Goal: Task Accomplishment & Management: Complete application form

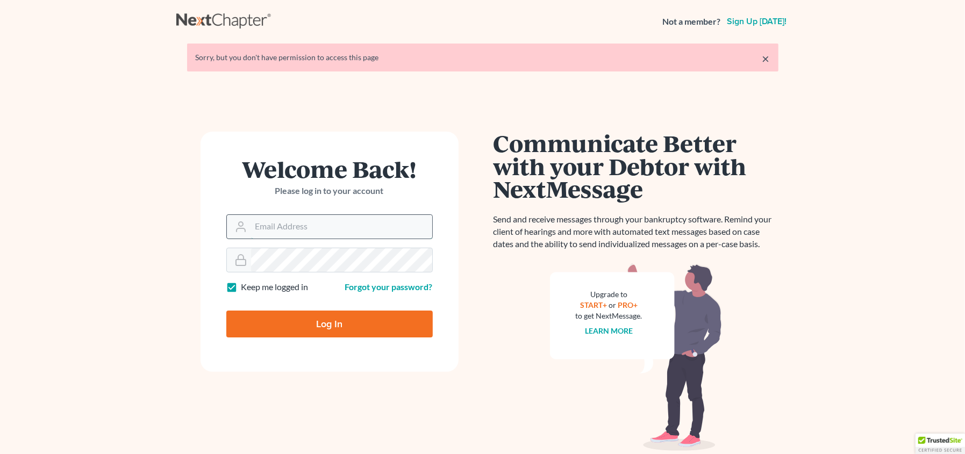
click at [329, 228] on input "Email Address" at bounding box center [341, 227] width 181 height 24
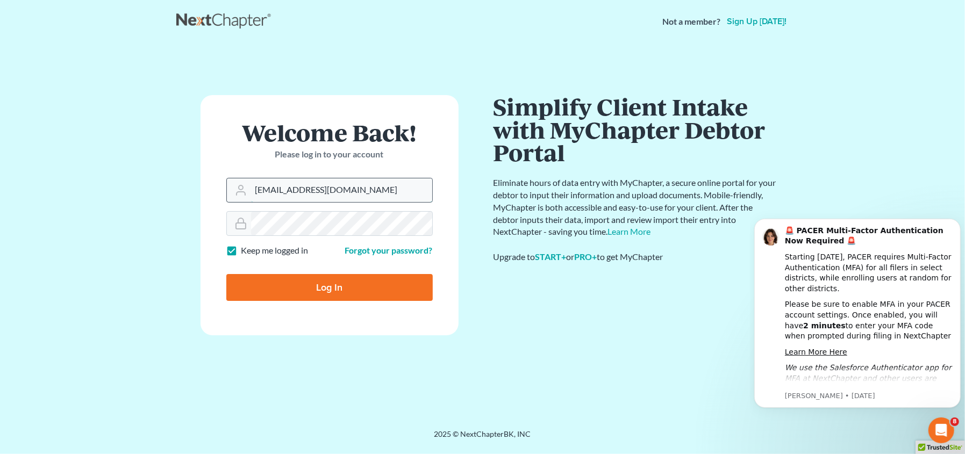
type input "dhayes@vermontlaw.edu"
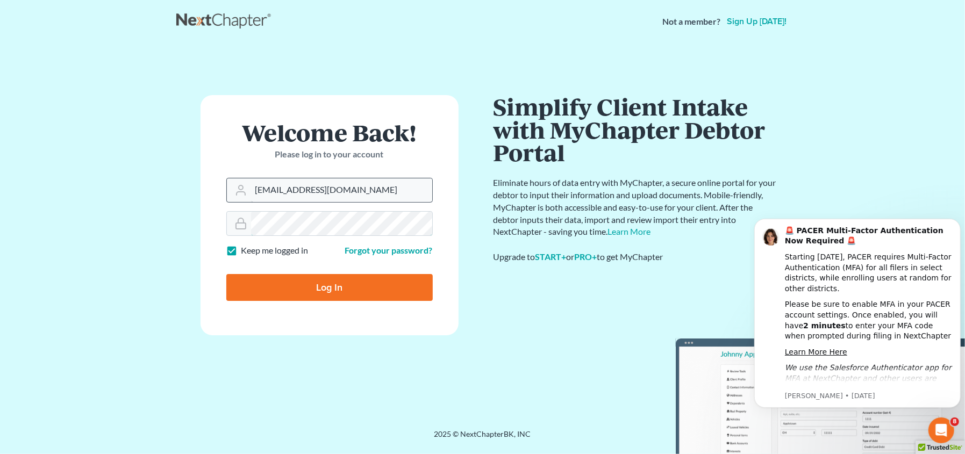
click at [226, 274] on input "Log In" at bounding box center [329, 287] width 206 height 27
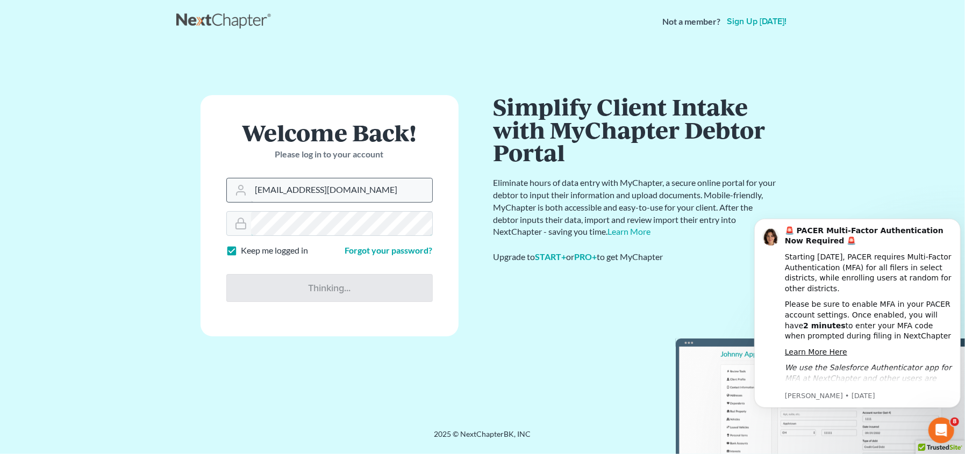
type input "Thinking..."
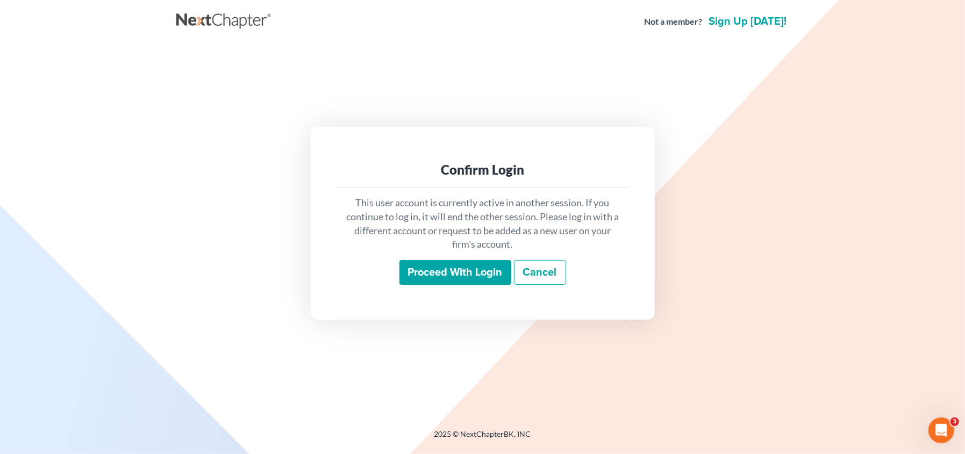
click at [452, 270] on input "Proceed with login" at bounding box center [456, 272] width 112 height 25
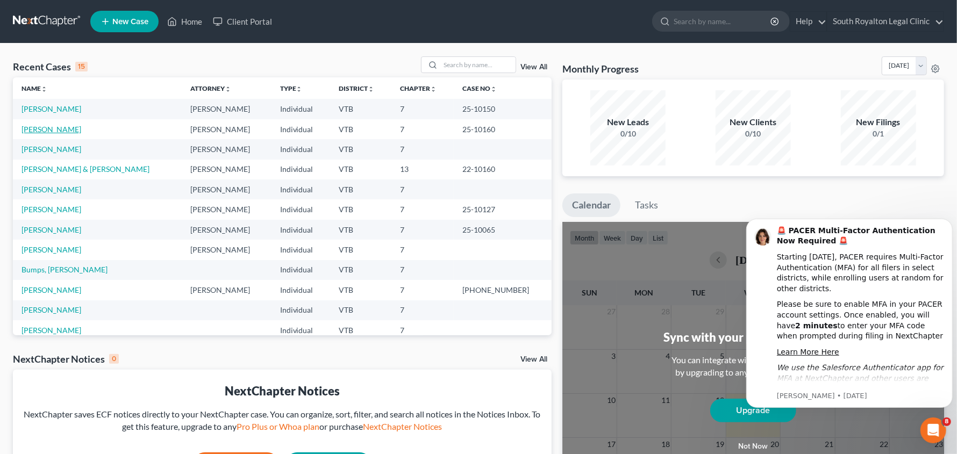
click at [45, 127] on link "[PERSON_NAME]" at bounding box center [52, 129] width 60 height 9
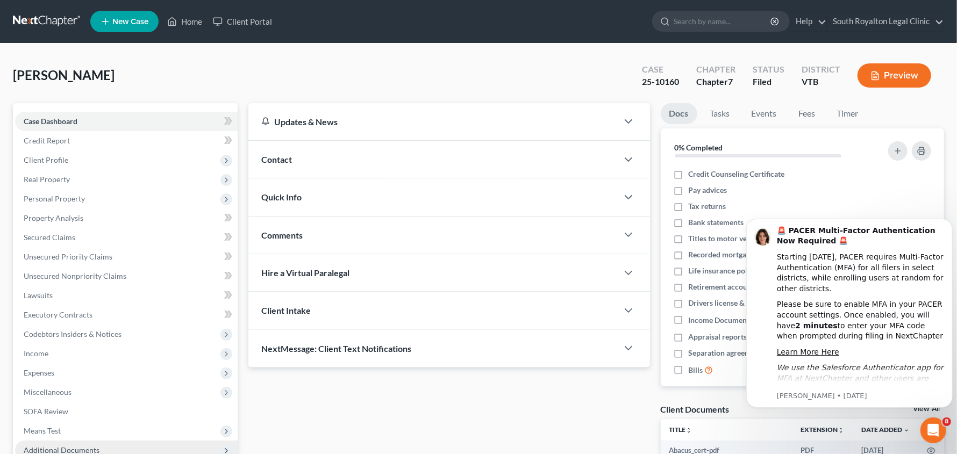
scroll to position [117, 0]
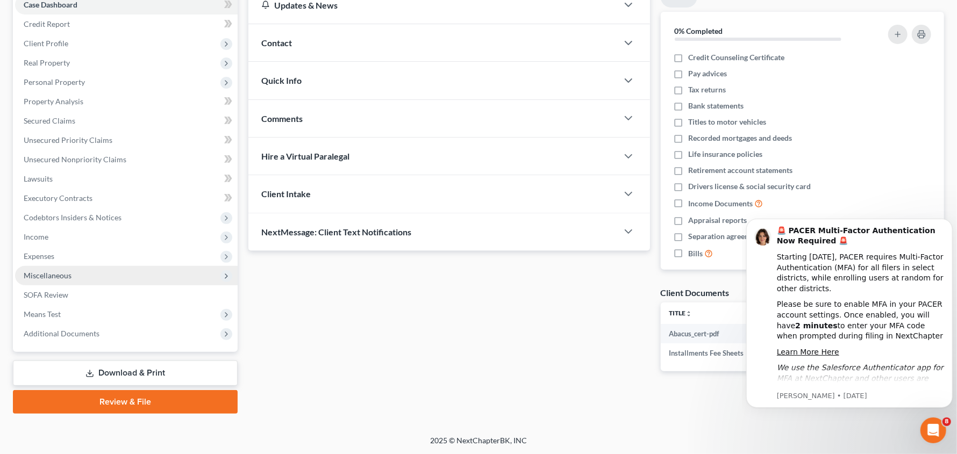
click at [56, 273] on span "Miscellaneous" at bounding box center [48, 275] width 48 height 9
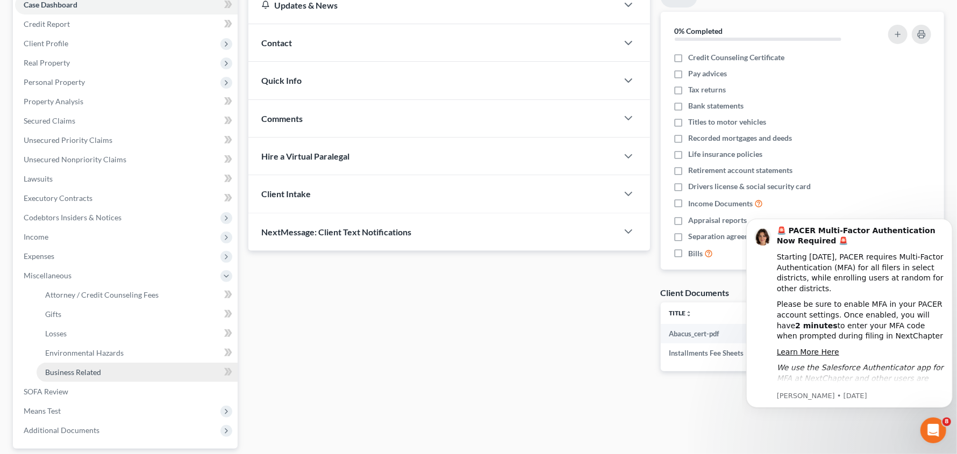
scroll to position [213, 0]
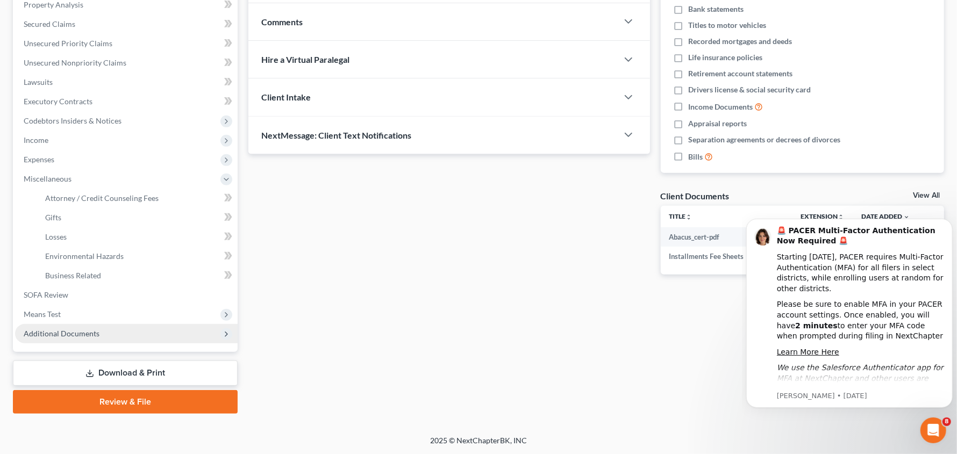
click at [86, 334] on span "Additional Documents" at bounding box center [62, 333] width 76 height 9
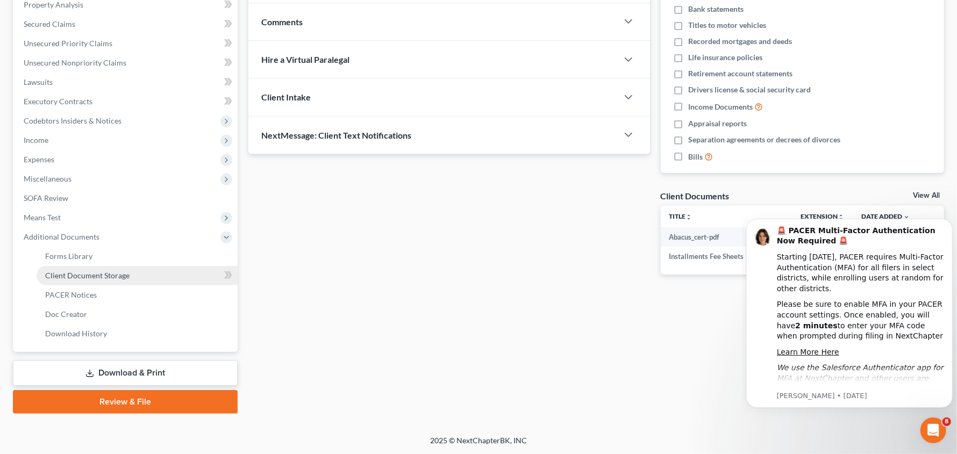
click at [83, 274] on span "Client Document Storage" at bounding box center [87, 275] width 84 height 9
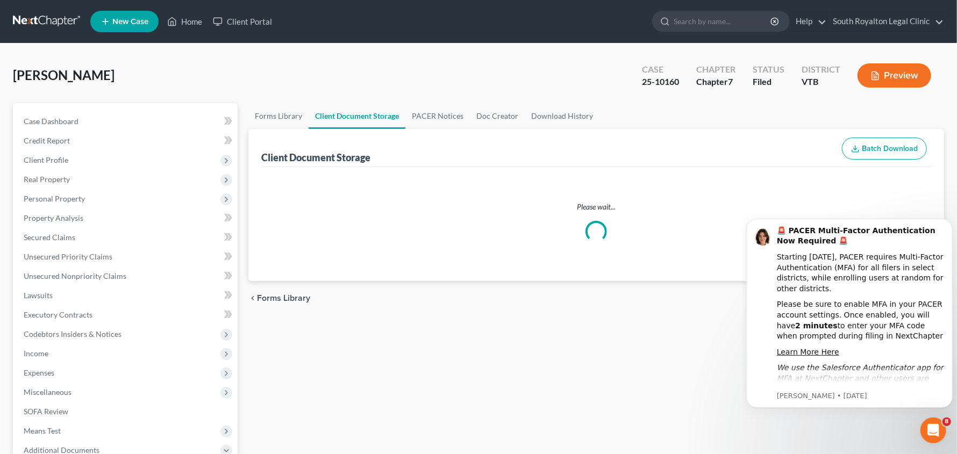
select select "26"
select select "4"
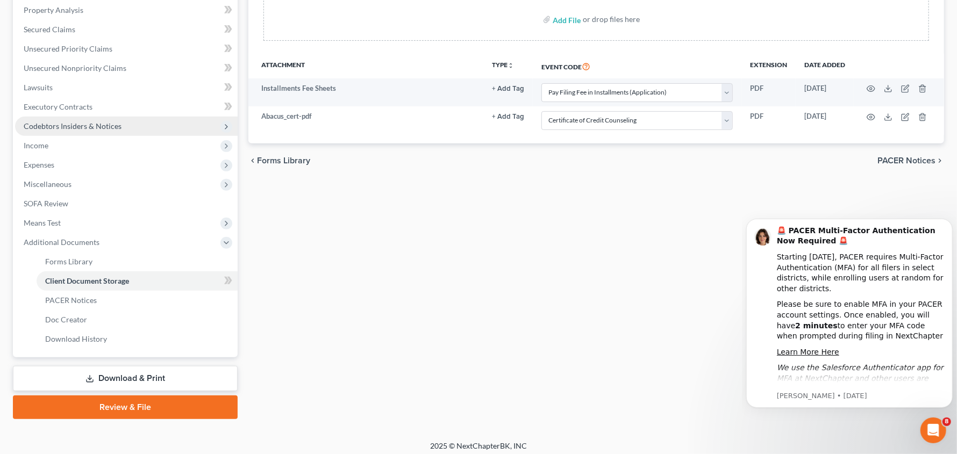
scroll to position [209, 0]
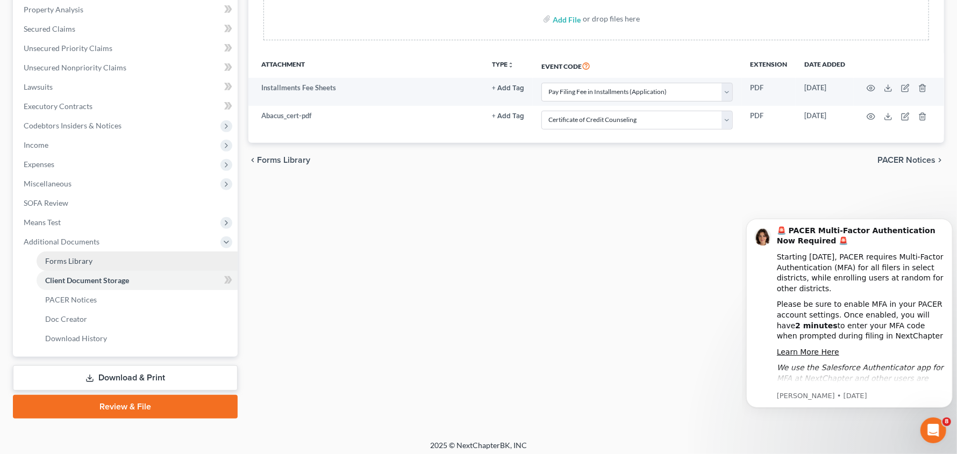
click at [84, 262] on span "Forms Library" at bounding box center [68, 261] width 47 height 9
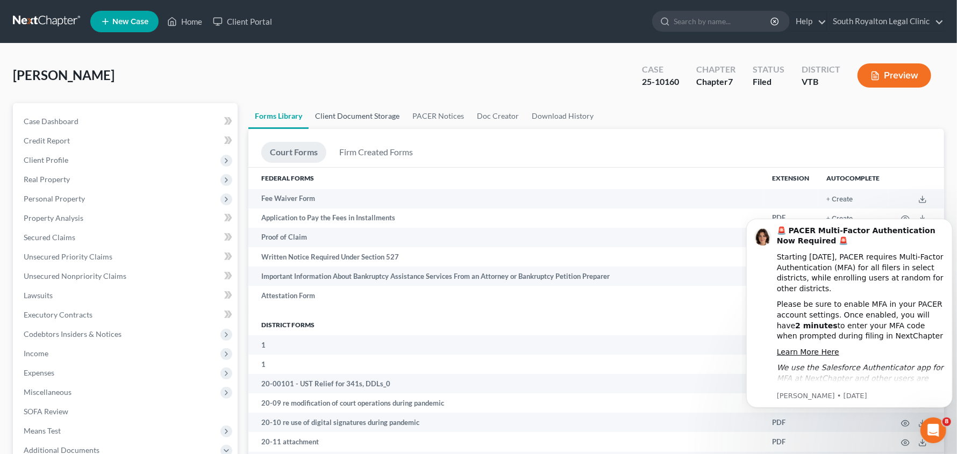
click at [373, 114] on link "Client Document Storage" at bounding box center [357, 116] width 97 height 26
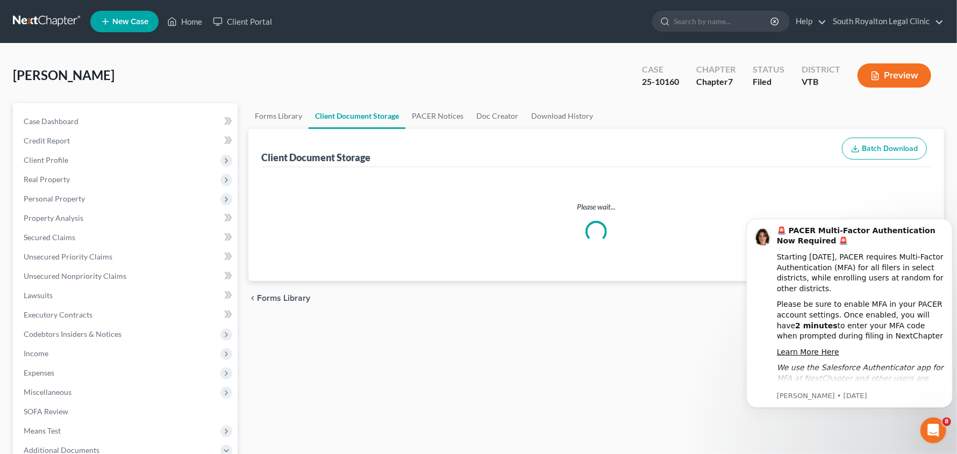
select select "26"
select select "4"
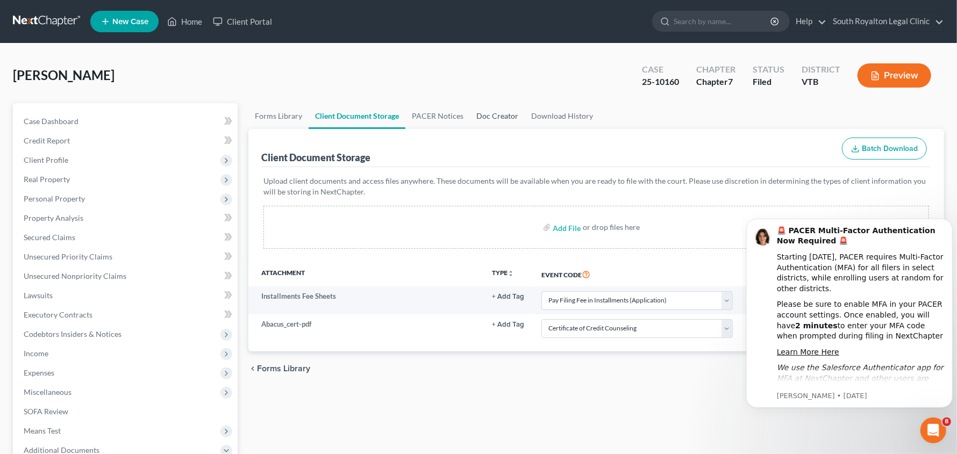
click at [486, 119] on link "Doc Creator" at bounding box center [497, 116] width 55 height 26
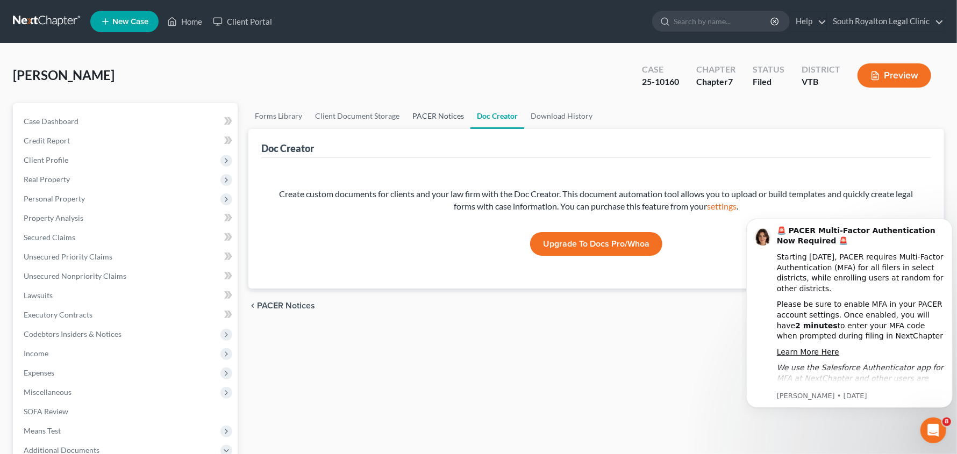
click at [429, 115] on link "PACER Notices" at bounding box center [438, 116] width 65 height 26
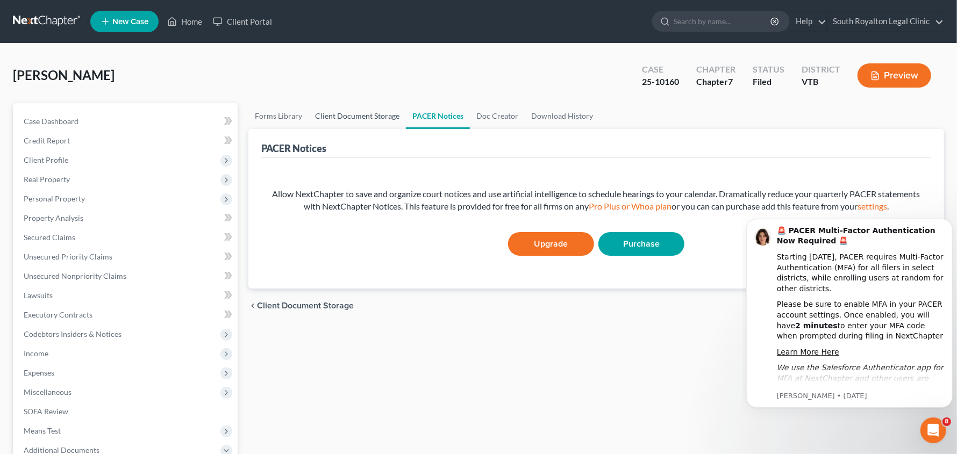
click at [363, 117] on link "Client Document Storage" at bounding box center [357, 116] width 97 height 26
select select "26"
select select "4"
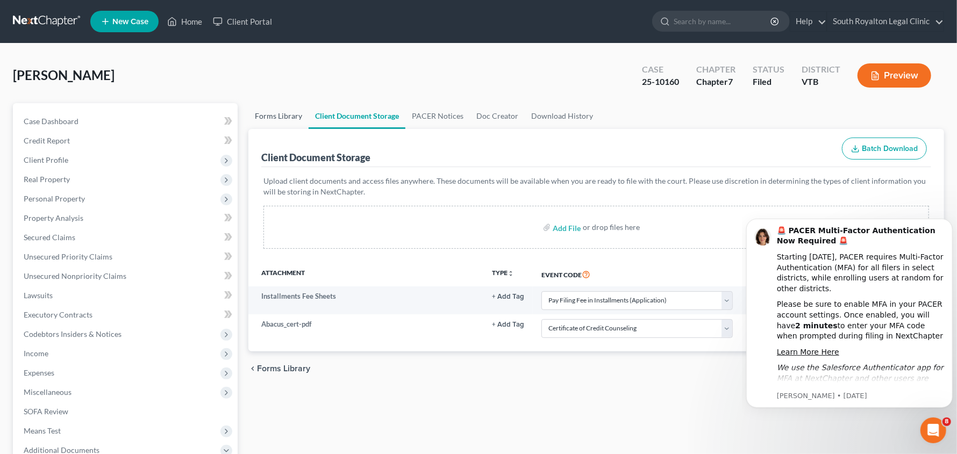
click at [271, 116] on link "Forms Library" at bounding box center [278, 116] width 60 height 26
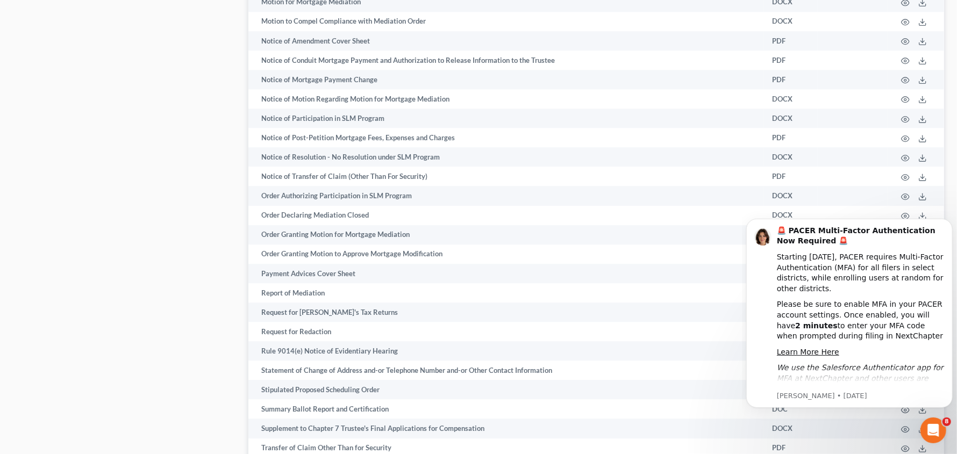
scroll to position [1712, 0]
click at [948, 218] on icon "Dismiss notification" at bounding box center [949, 221] width 6 height 6
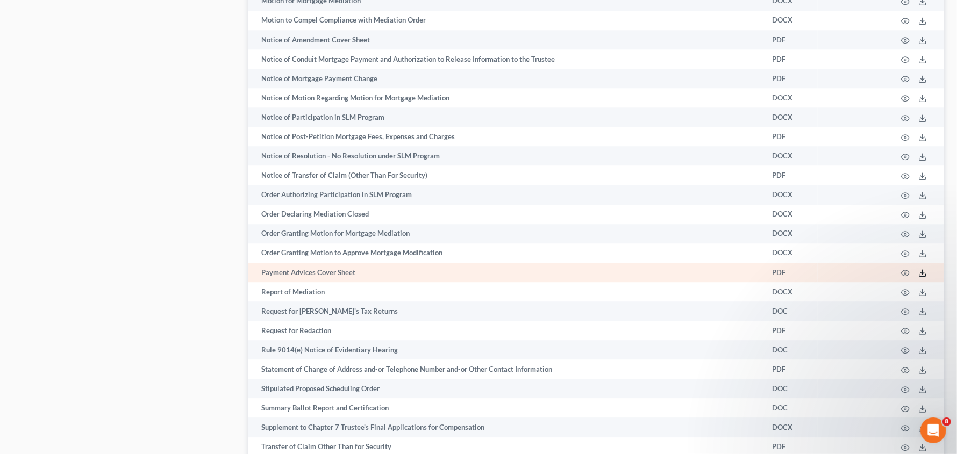
click at [923, 273] on icon at bounding box center [922, 273] width 9 height 9
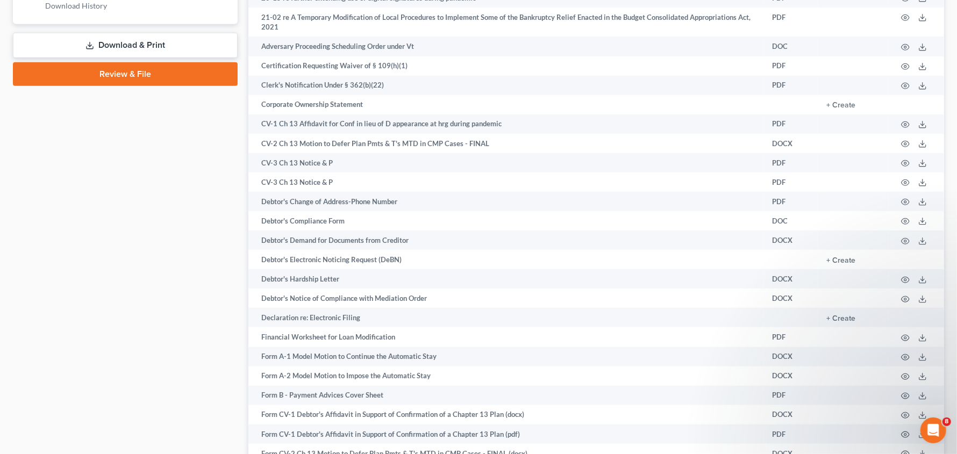
scroll to position [0, 0]
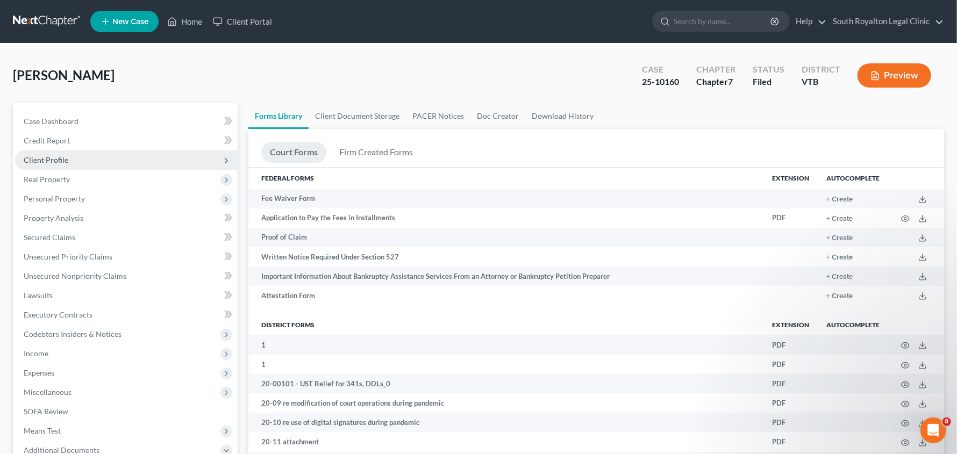
click at [53, 162] on span "Client Profile" at bounding box center [46, 159] width 45 height 9
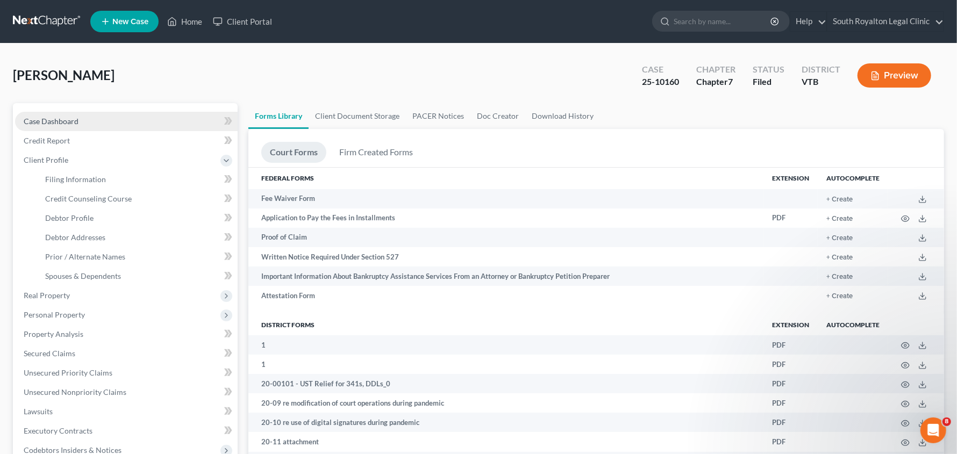
click at [56, 117] on span "Case Dashboard" at bounding box center [51, 121] width 55 height 9
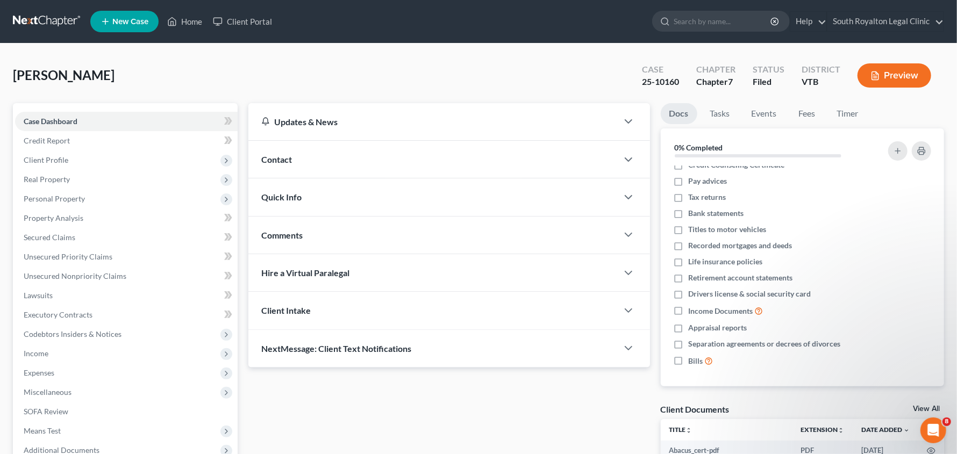
scroll to position [117, 0]
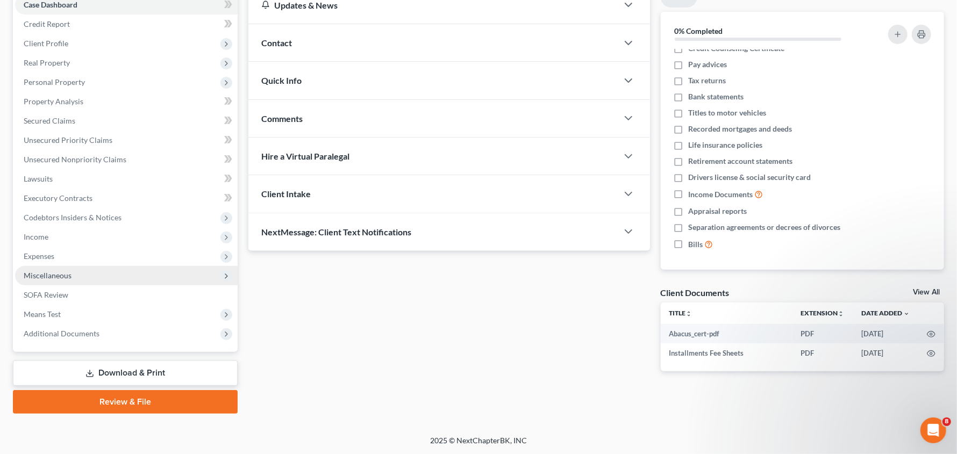
click at [76, 280] on span "Miscellaneous" at bounding box center [126, 275] width 223 height 19
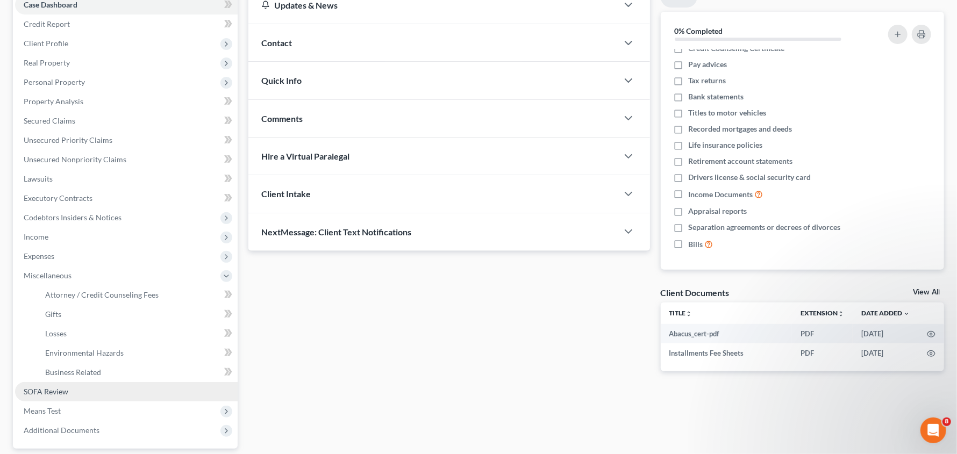
scroll to position [213, 0]
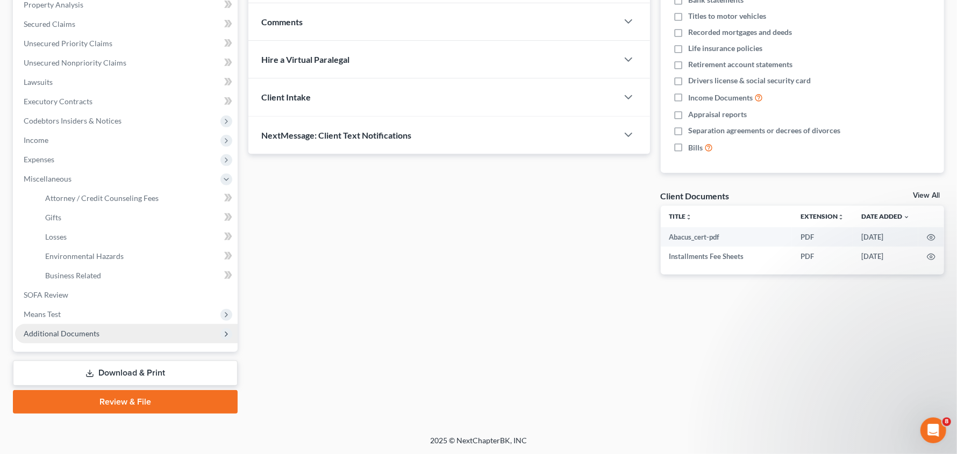
click at [75, 329] on span "Additional Documents" at bounding box center [62, 333] width 76 height 9
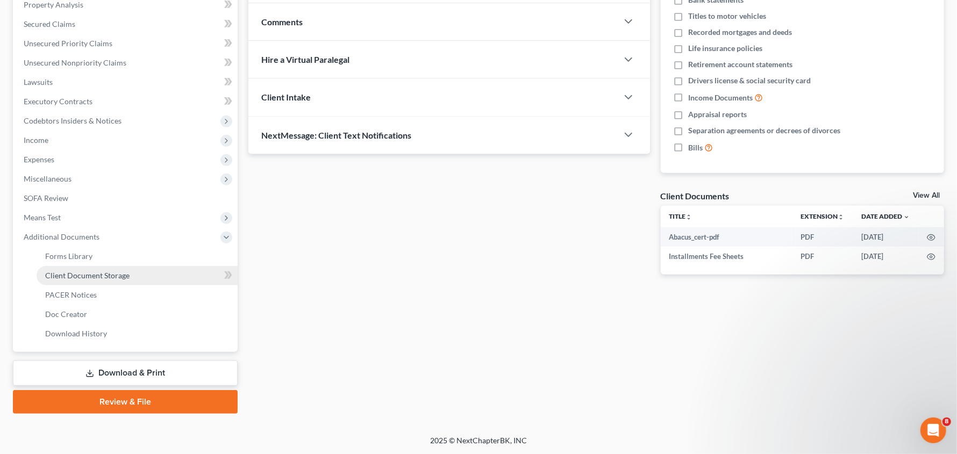
click at [84, 279] on span "Client Document Storage" at bounding box center [87, 275] width 84 height 9
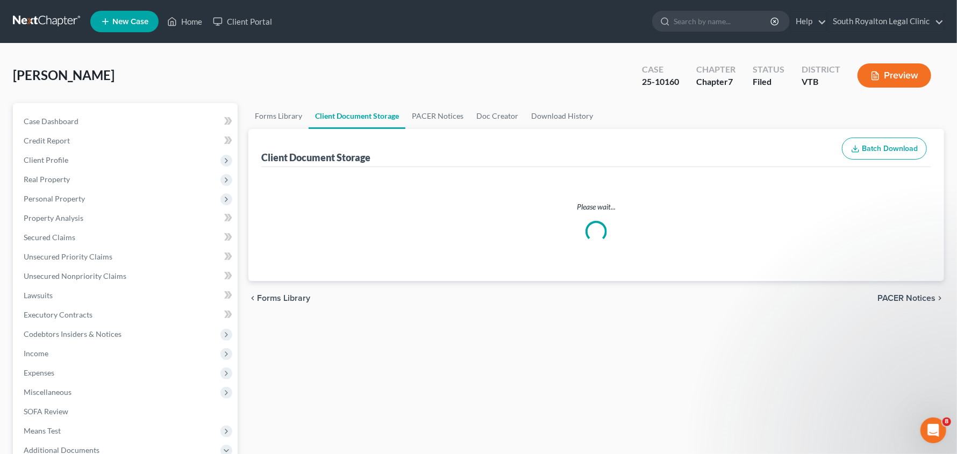
select select "26"
select select "4"
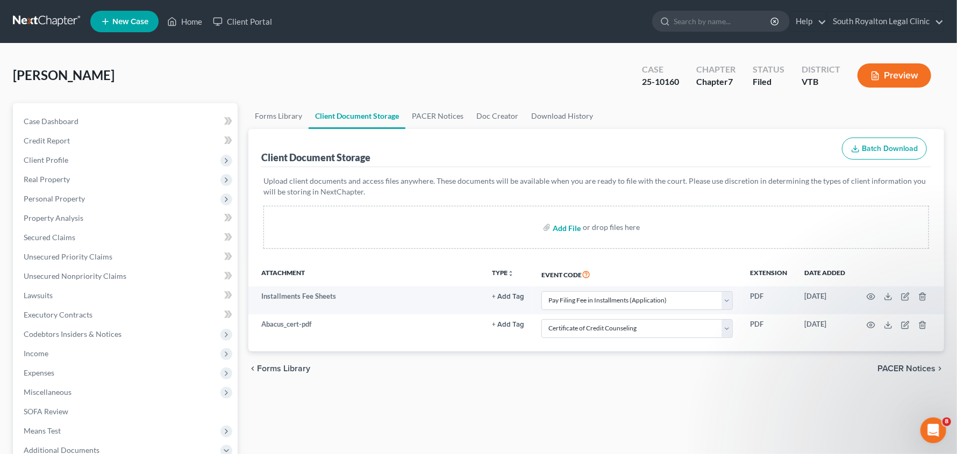
click at [568, 226] on input "file" at bounding box center [566, 227] width 26 height 19
type input "C:\fakepath\Pay Advices_Redacted.pdf"
select select "26"
select select "4"
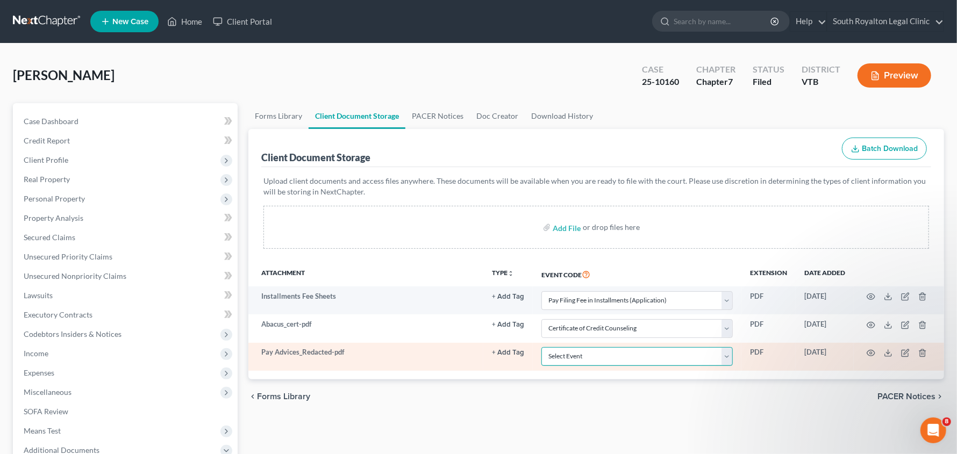
click at [730, 360] on select "Select Event 20 Largest Unsecured Creditors All Schedules and Statements Amende…" at bounding box center [637, 356] width 191 height 19
select select "27"
click at [542, 347] on select "Select Event 20 Largest Unsecured Creditors All Schedules and Statements Amende…" at bounding box center [637, 356] width 191 height 19
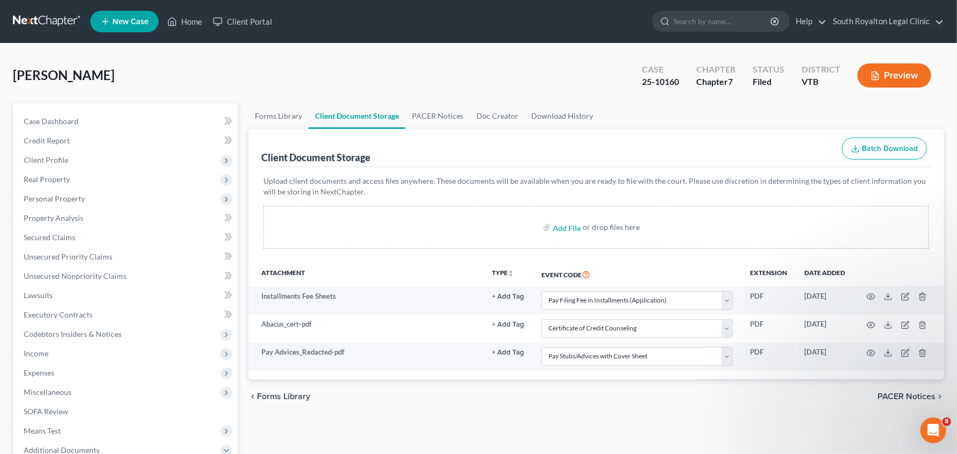
click at [741, 401] on div "chevron_left Forms Library PACER Notices chevron_right" at bounding box center [596, 397] width 696 height 34
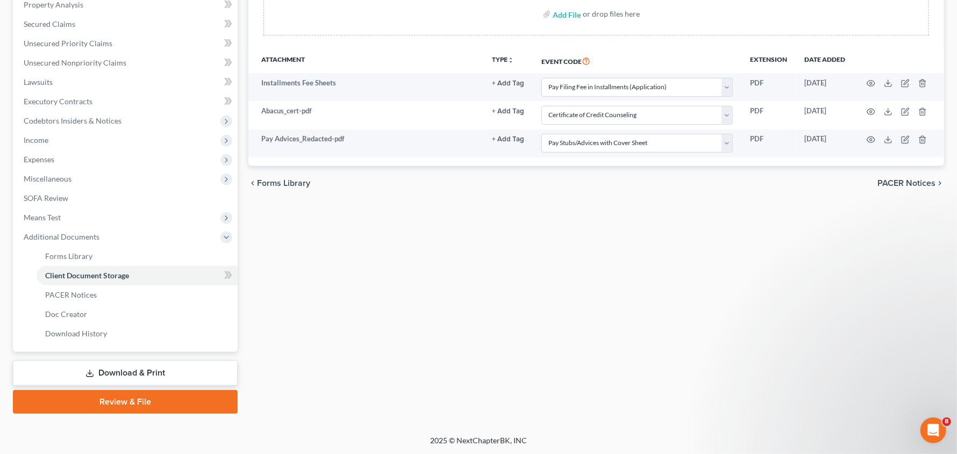
click at [122, 398] on link "Review & File" at bounding box center [125, 402] width 225 height 24
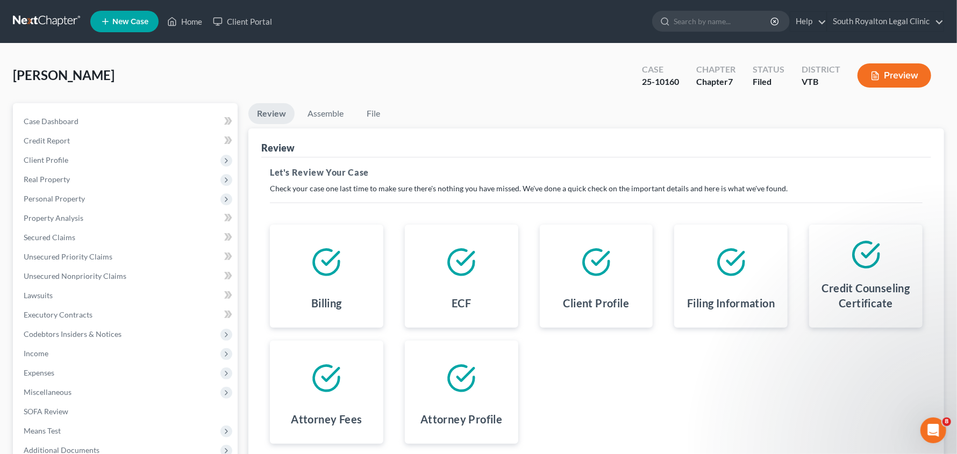
scroll to position [117, 0]
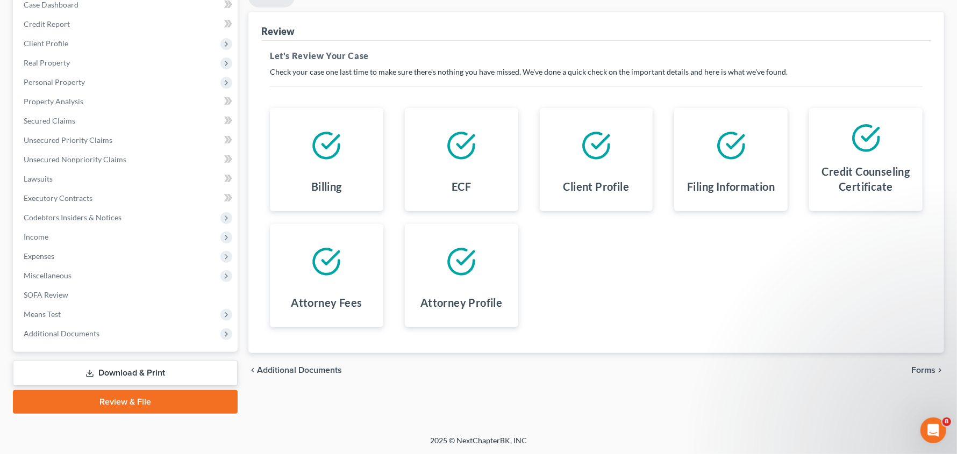
click at [928, 368] on span "Forms" at bounding box center [924, 370] width 24 height 9
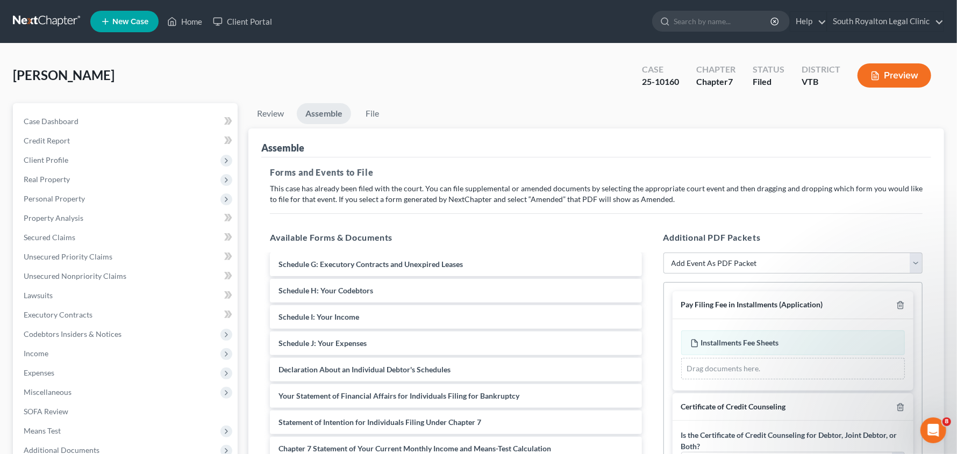
scroll to position [181, 0]
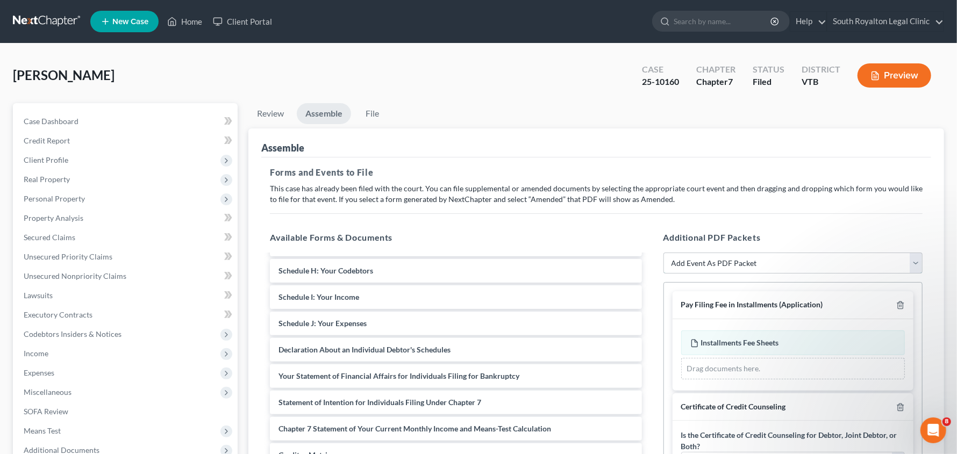
click at [735, 261] on select "Add Event As PDF Packet 20 Largest Unsecured Creditors All Schedules and Statem…" at bounding box center [794, 264] width 260 height 22
click at [516, 190] on p "This case has already been filed with the court. You can file supplemental or a…" at bounding box center [596, 194] width 653 height 22
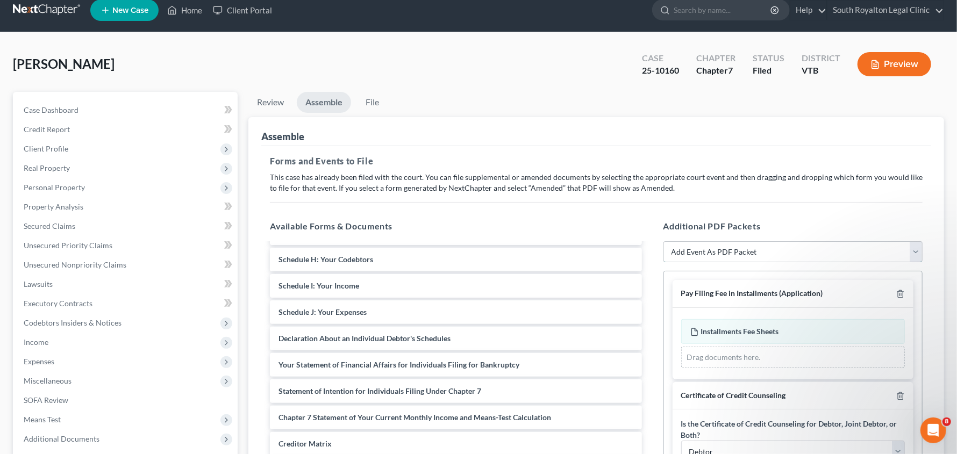
click at [737, 249] on select "Add Event As PDF Packet 20 Largest Unsecured Creditors All Schedules and Statem…" at bounding box center [794, 252] width 260 height 22
click at [503, 104] on ul "Review Assemble File" at bounding box center [596, 104] width 696 height 25
